Goal: Task Accomplishment & Management: Complete application form

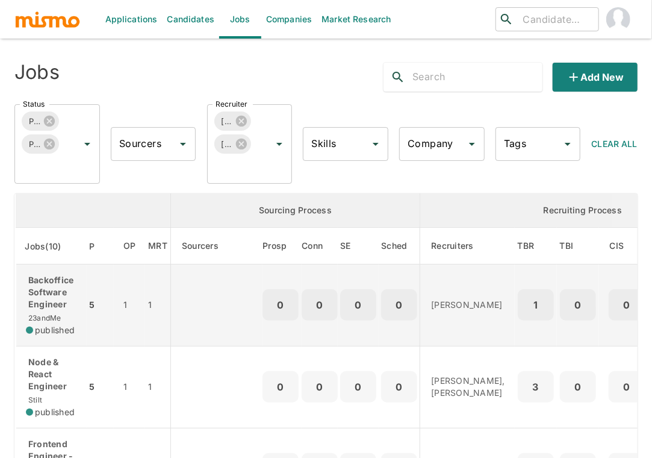
click at [61, 299] on p "Backoffice Software Engineer" at bounding box center [51, 292] width 51 height 36
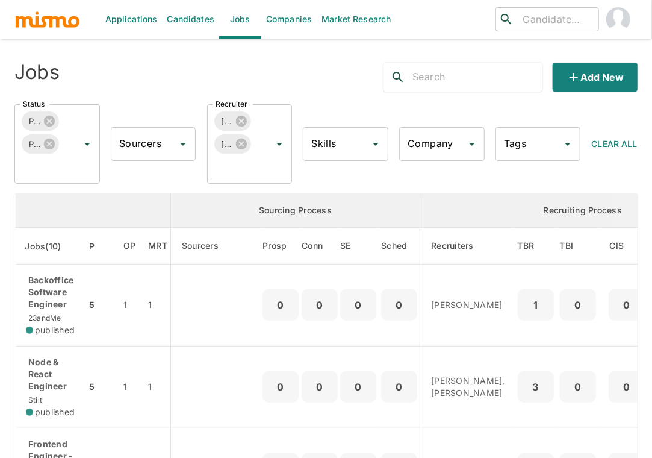
click at [5, 404] on div "Applications Candidates Jobs Companies Market Research ​ ​ Jobs Add new Status …" at bounding box center [326, 243] width 652 height 487
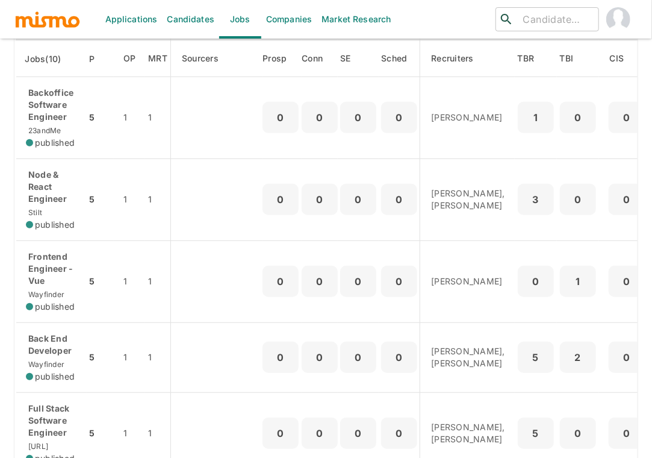
scroll to position [214, 0]
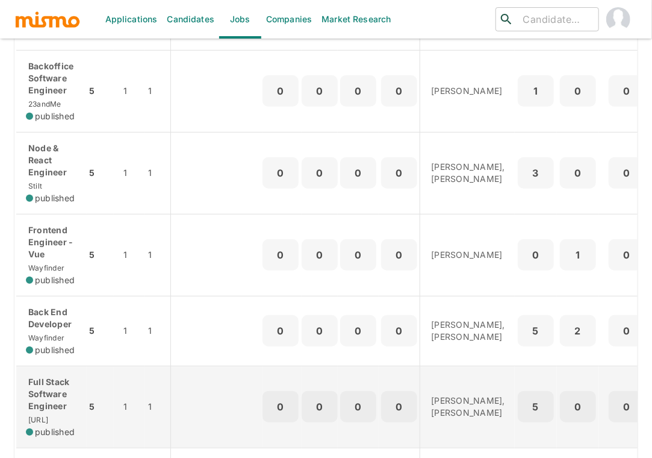
click at [48, 408] on p "Full Stack Software Engineer" at bounding box center [51, 394] width 51 height 36
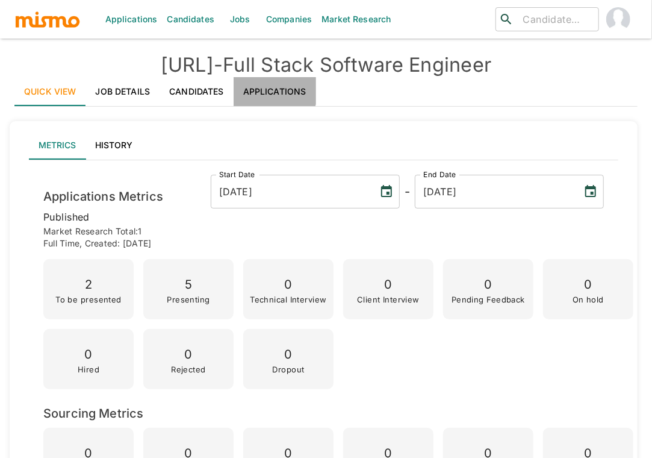
click at [271, 87] on link "Applications" at bounding box center [275, 91] width 82 height 29
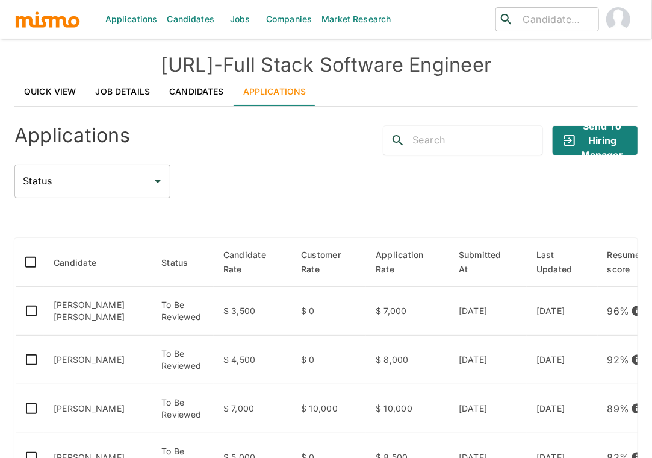
click at [213, 181] on div "Status Status" at bounding box center [325, 181] width 623 height 34
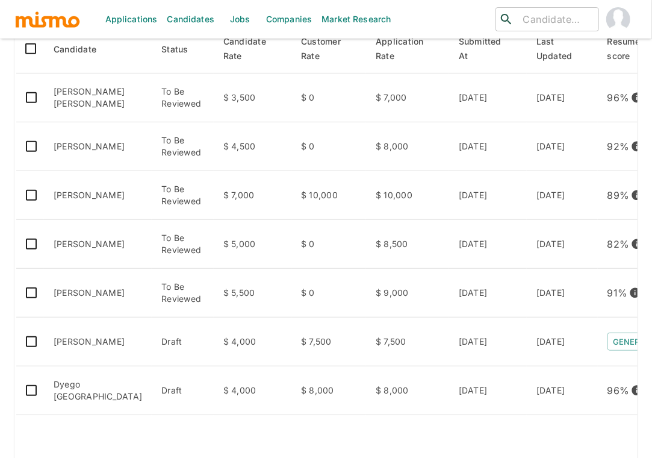
scroll to position [214, 0]
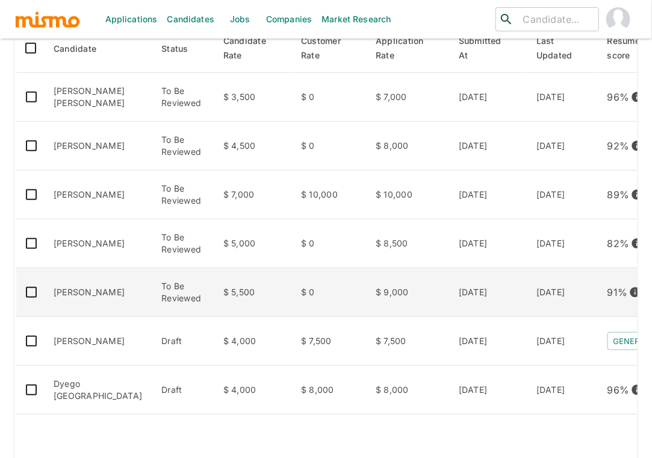
click at [102, 311] on td "[PERSON_NAME]" at bounding box center [98, 292] width 108 height 49
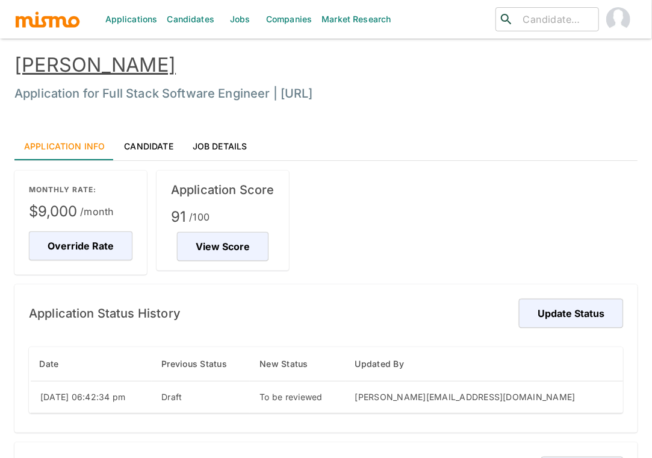
click at [96, 68] on link "[PERSON_NAME]" at bounding box center [94, 64] width 161 height 23
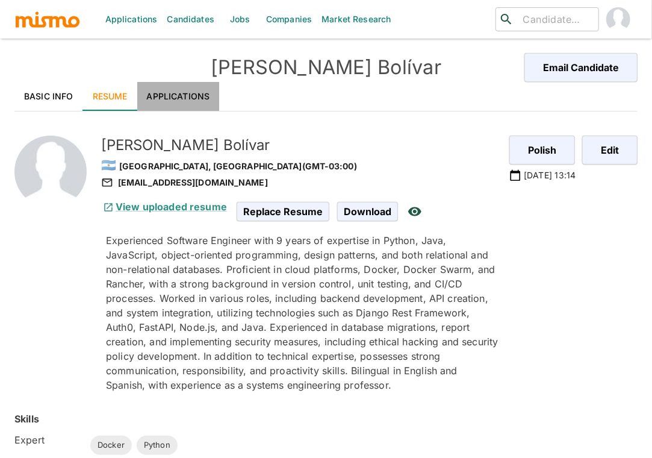
click at [179, 92] on link "Applications" at bounding box center [178, 96] width 82 height 29
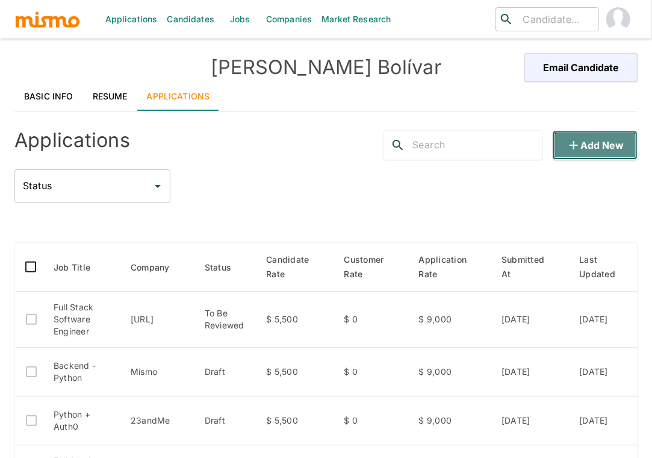
click at [610, 146] on button "Add new" at bounding box center [595, 145] width 85 height 29
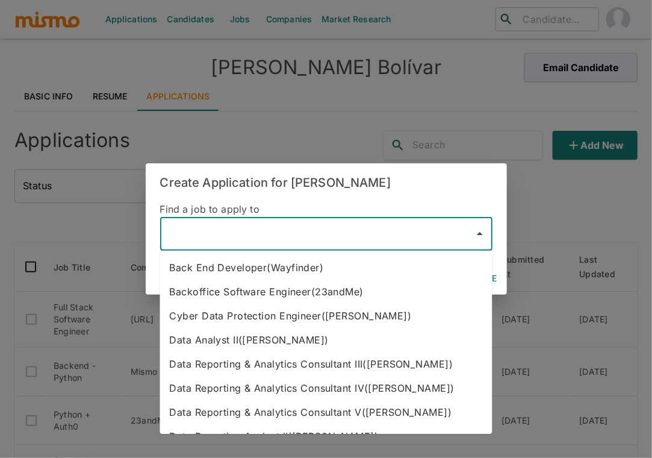
click at [275, 222] on input "text" at bounding box center [317, 233] width 303 height 23
click at [323, 293] on li "Backoffice Software Engineer(23andMe)" at bounding box center [326, 291] width 332 height 24
type input "Backoffice Software Engineer(23andMe)"
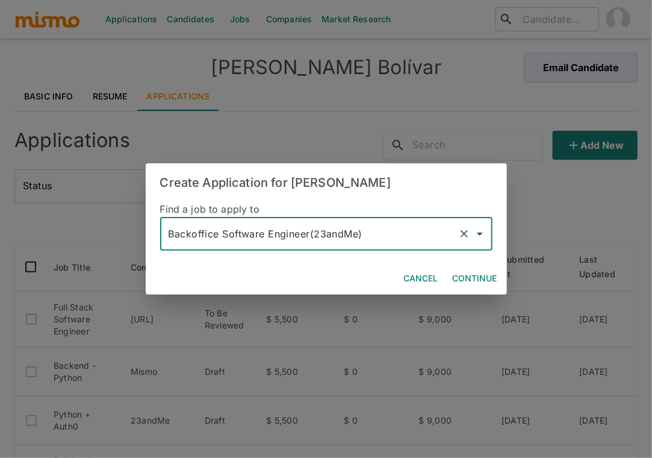
click at [479, 281] on button "Continue" at bounding box center [475, 278] width 54 height 22
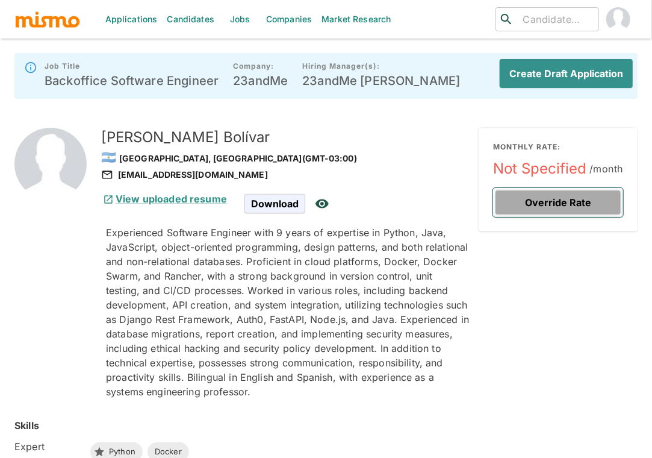
click at [562, 204] on button "Override Rate" at bounding box center [558, 202] width 130 height 29
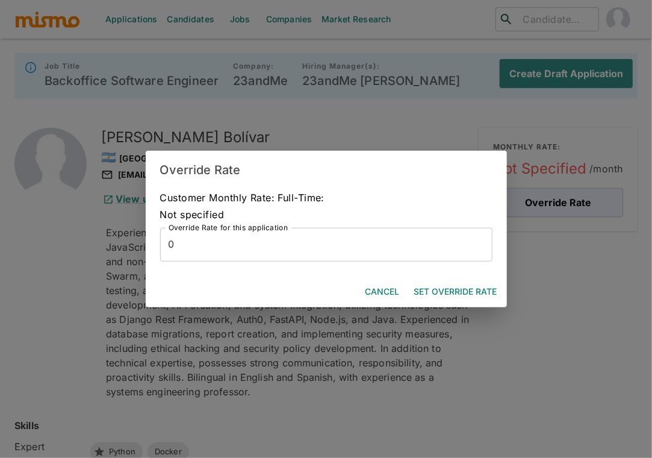
click at [360, 255] on input "0" at bounding box center [326, 245] width 332 height 34
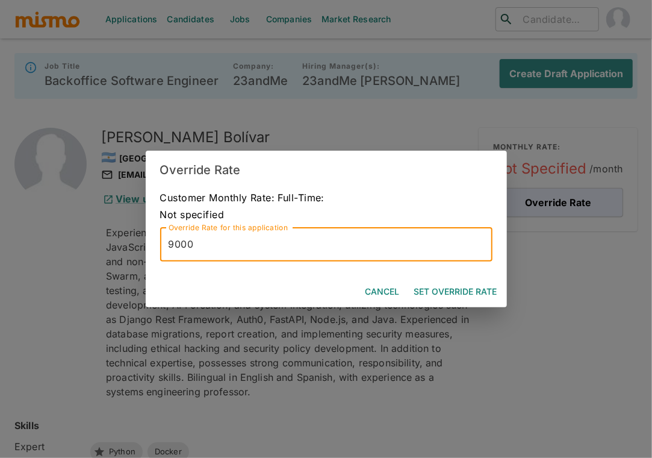
type input "9000"
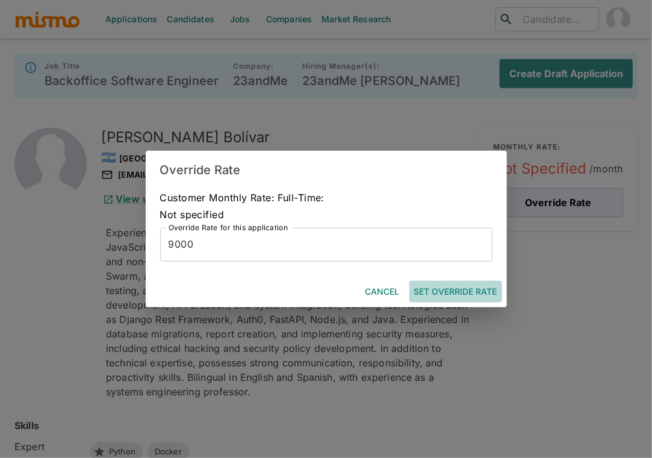
click at [453, 293] on button "Set Override Rate" at bounding box center [455, 292] width 93 height 22
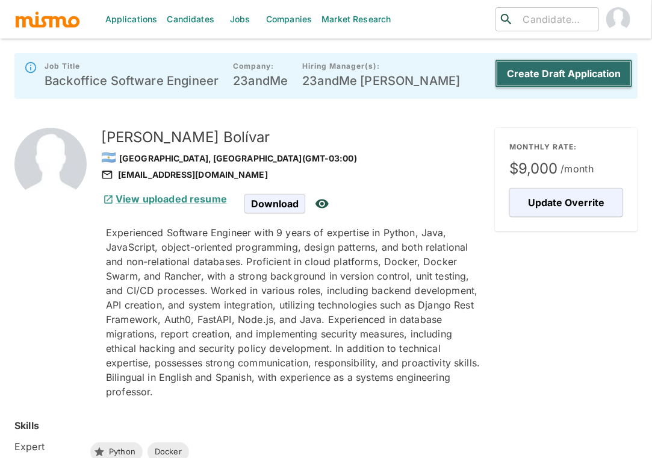
click at [579, 75] on button "Create Draft Application" at bounding box center [564, 73] width 138 height 29
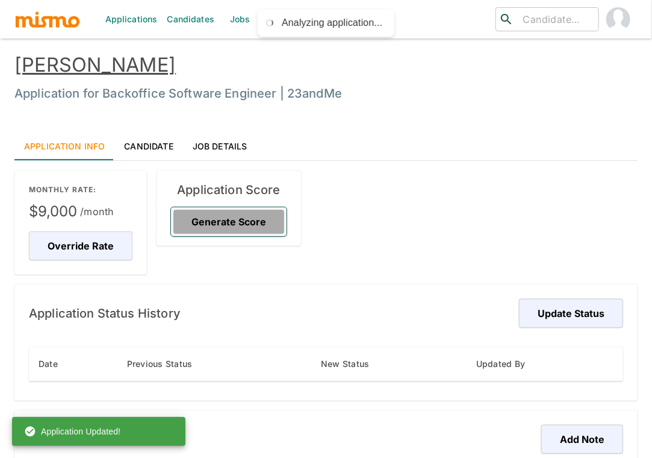
click at [254, 214] on button "Generate Score" at bounding box center [229, 221] width 116 height 29
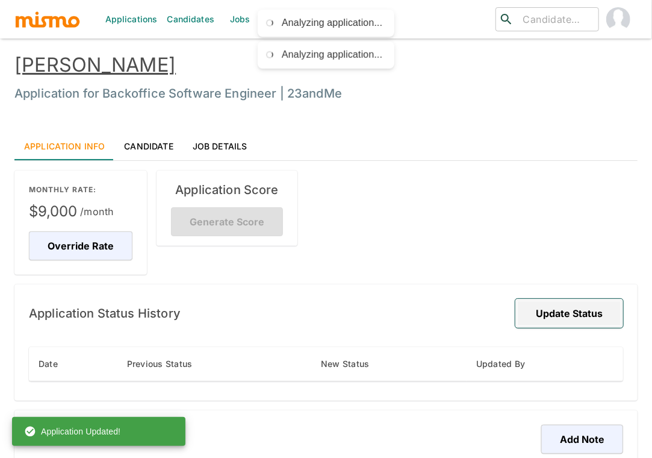
click at [585, 312] on button "Update Status" at bounding box center [569, 313] width 108 height 29
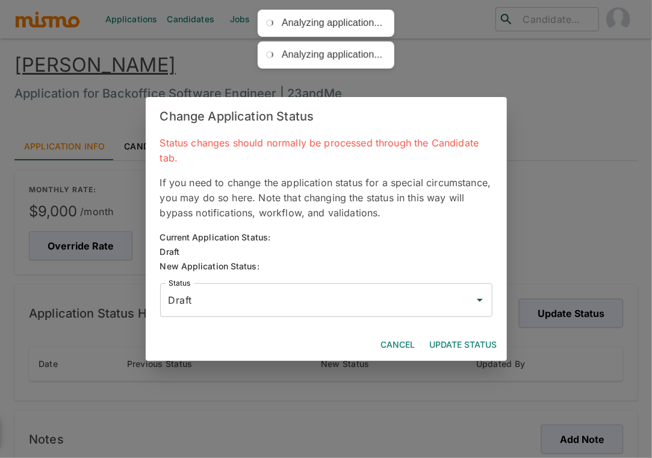
click at [424, 306] on input "Draft" at bounding box center [317, 299] width 303 height 23
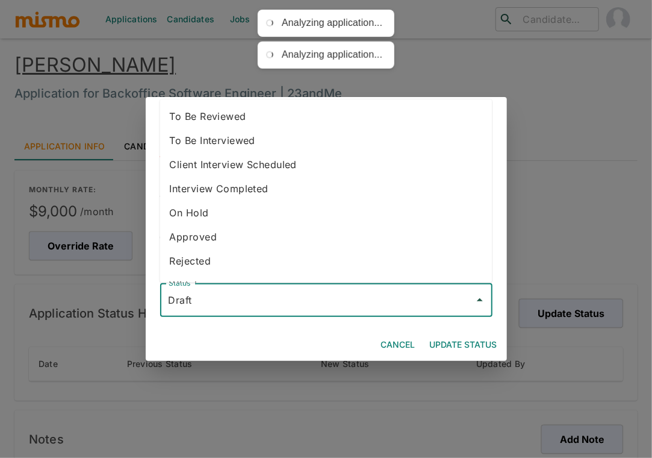
click at [300, 112] on li "To Be Reviewed" at bounding box center [326, 116] width 332 height 24
type input "To Be Reviewed"
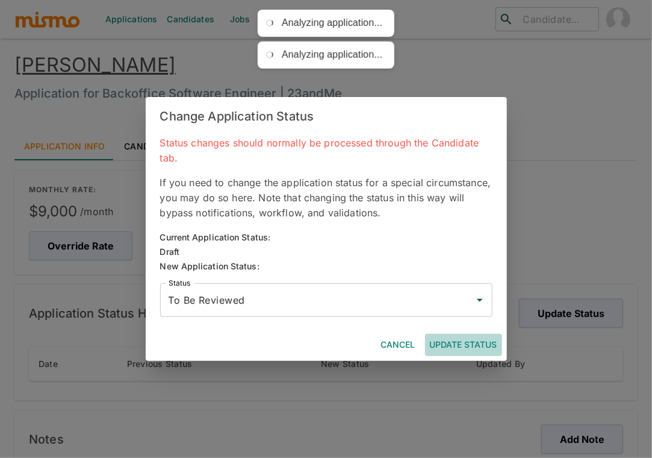
click at [480, 346] on button "Update Status" at bounding box center [463, 345] width 77 height 22
